Goal: Transaction & Acquisition: Purchase product/service

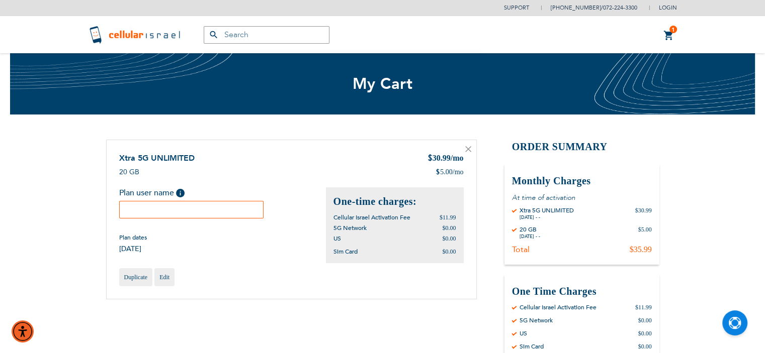
type input "[EMAIL_ADDRESS][DOMAIN_NAME]"
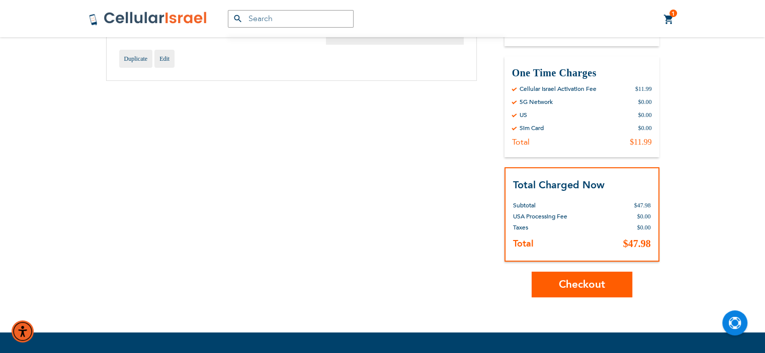
scroll to position [201, 0]
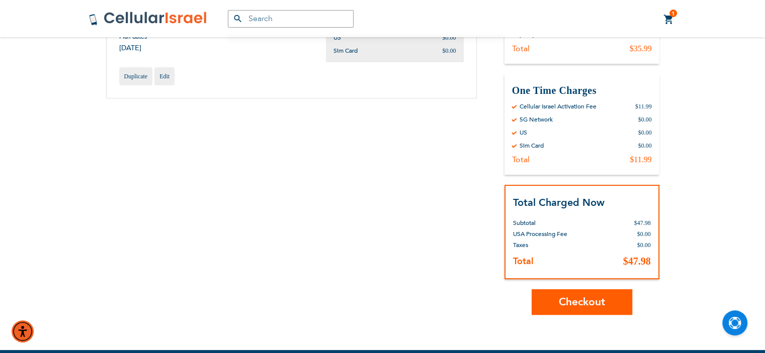
click at [588, 301] on span "Checkout" at bounding box center [581, 302] width 46 height 15
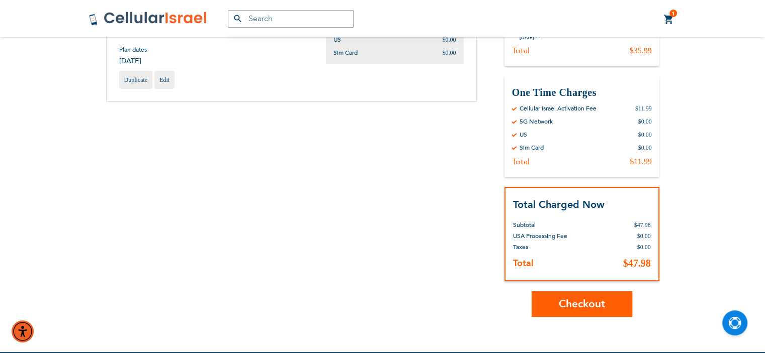
scroll to position [205, 0]
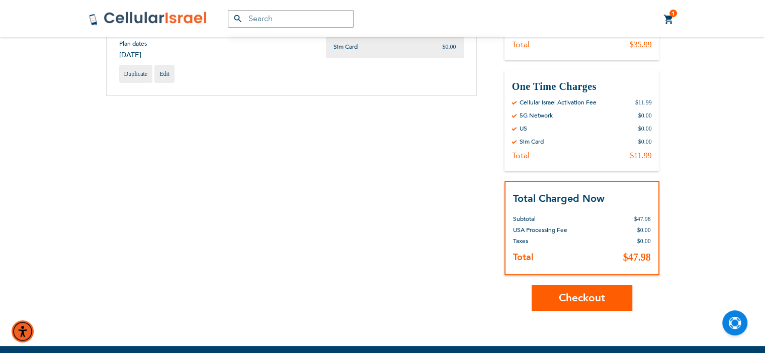
type input "hh"
click at [590, 299] on span "Checkout" at bounding box center [581, 298] width 46 height 15
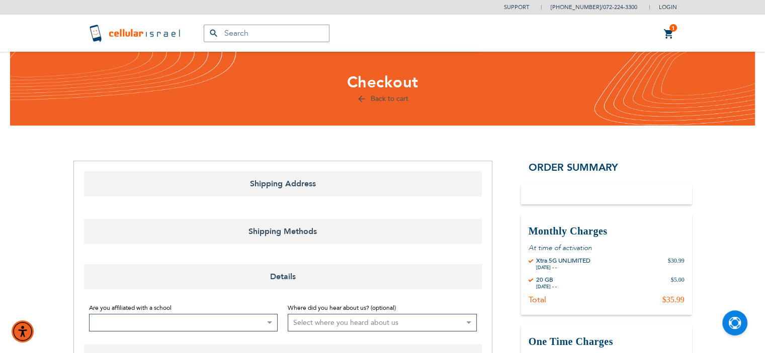
select select "US"
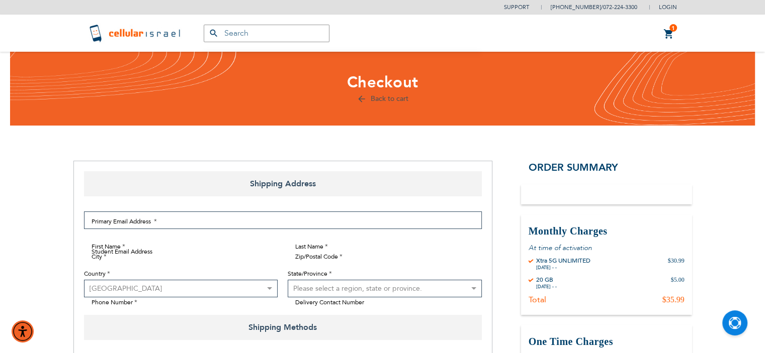
type input "[EMAIL_ADDRESS][DOMAIN_NAME]"
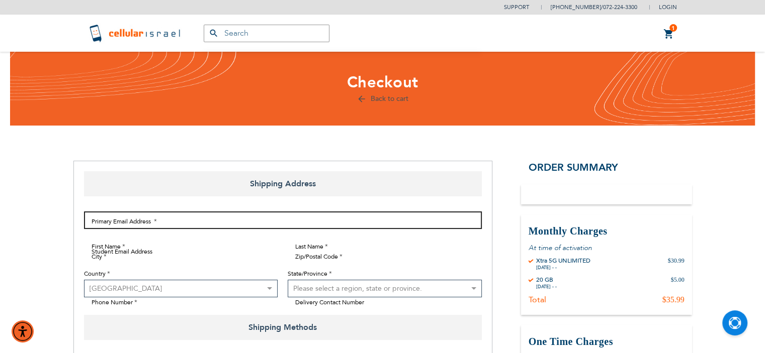
type input "[EMAIL_ADDRESS][DOMAIN_NAME]"
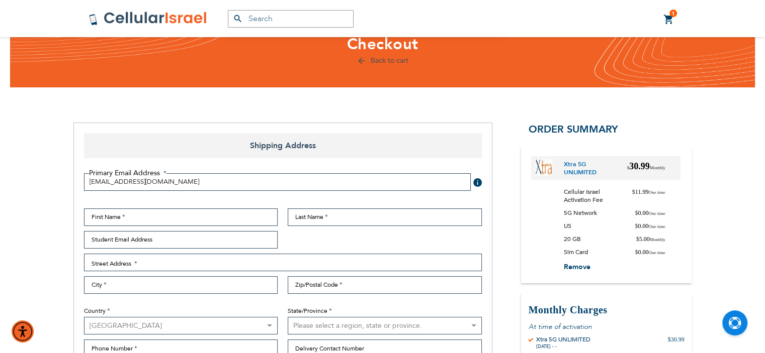
scroll to position [60, 0]
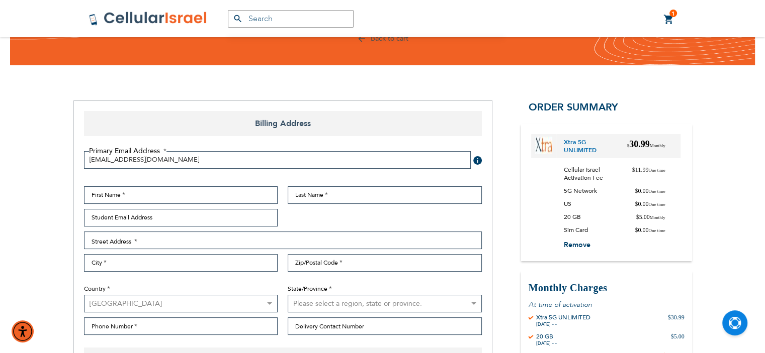
select select "US"
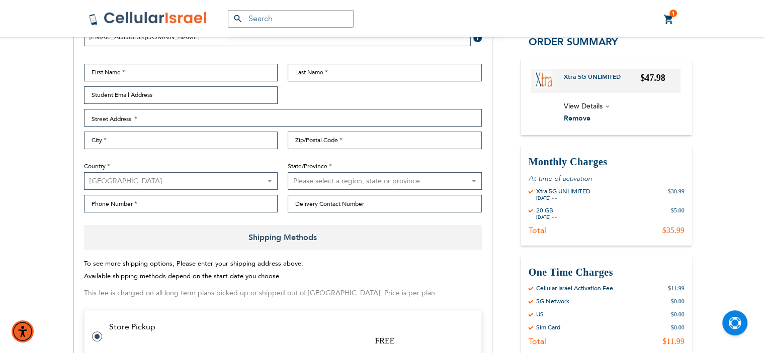
scroll to position [181, 0]
